Goal: Find specific page/section: Find specific page/section

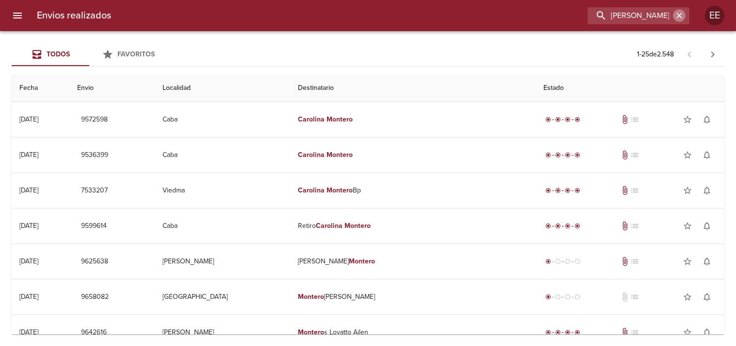
click at [677, 15] on icon "button" at bounding box center [680, 16] width 10 height 10
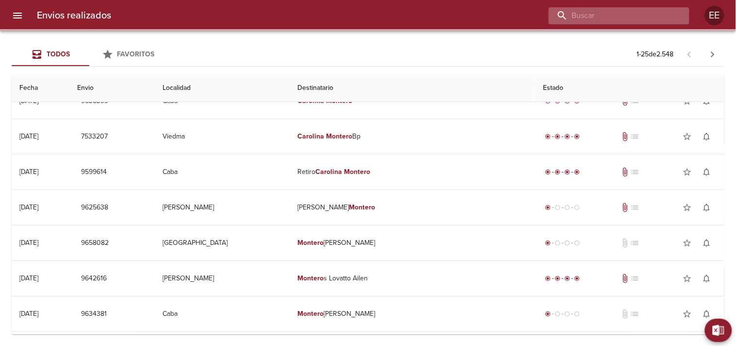
click at [646, 17] on input "buscar" at bounding box center [611, 15] width 124 height 17
paste input "[PERSON_NAME]"
type input "[PERSON_NAME]"
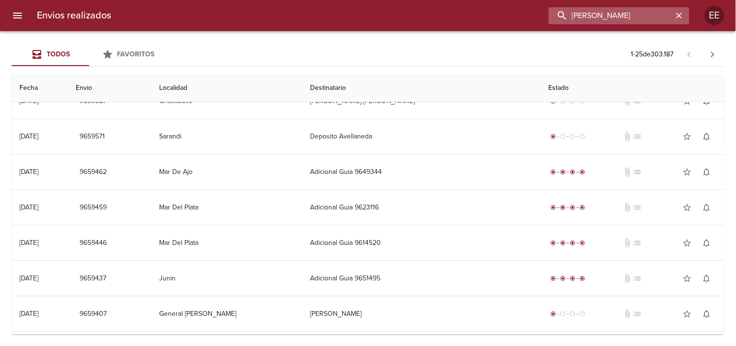
scroll to position [0, 0]
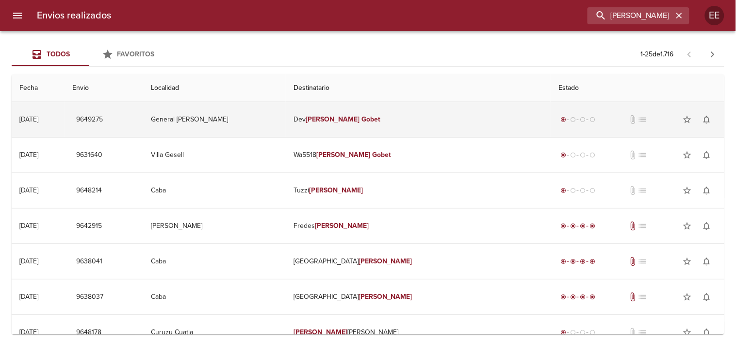
click at [380, 119] on em "Gobet" at bounding box center [371, 119] width 19 height 8
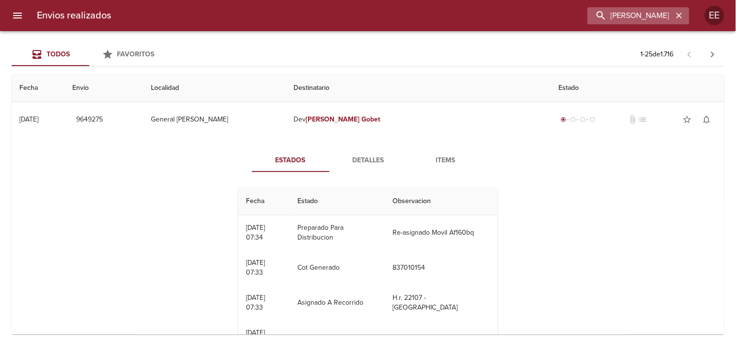
click at [678, 15] on icon "button" at bounding box center [679, 16] width 6 height 6
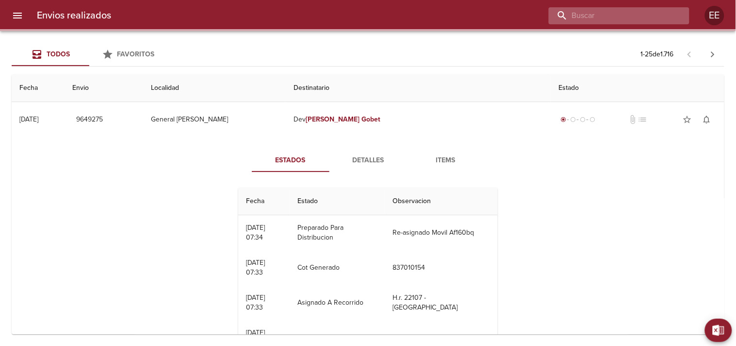
click at [647, 13] on input "buscar" at bounding box center [611, 15] width 124 height 17
paste input "OTAI TRANSPORTES S.R.L"
type input "OTAI TRANSPORTES S.R.L"
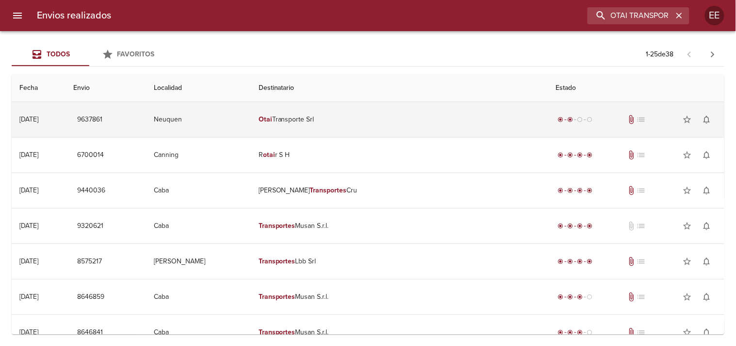
click at [235, 114] on td "Neuquen" at bounding box center [198, 119] width 105 height 35
